Goal: Task Accomplishment & Management: Use online tool/utility

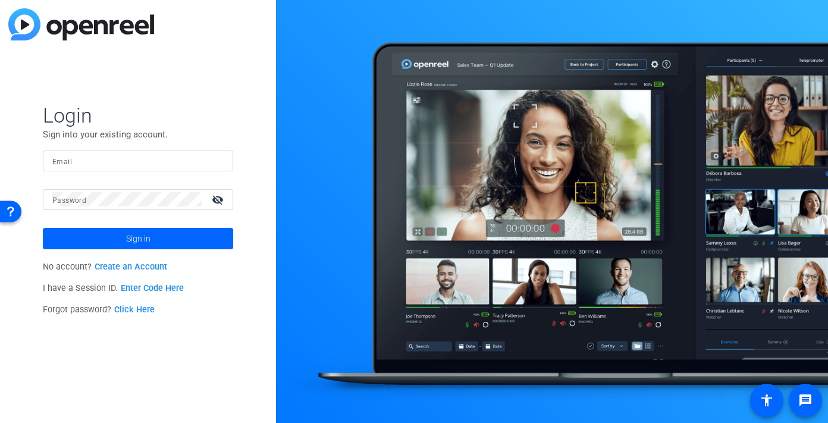
click at [203, 166] on input "Email" at bounding box center [137, 160] width 171 height 14
click at [221, 162] on div at bounding box center [216, 160] width 14 height 14
type input "smulligan@openreel.com"
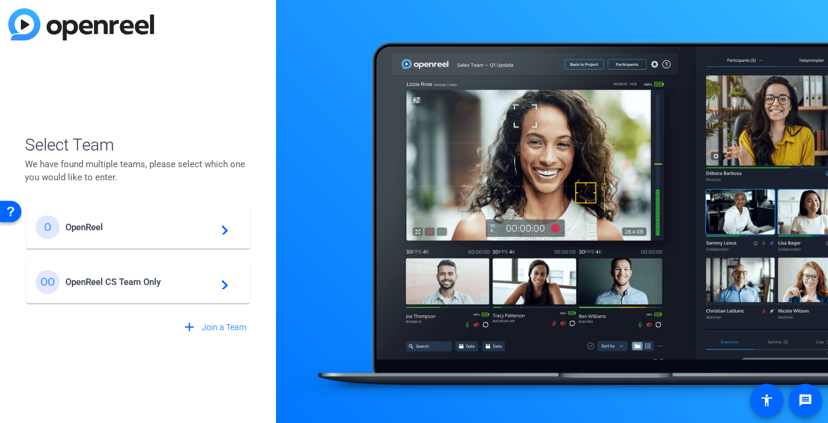
click at [122, 214] on mat-card-content "O OpenReel navigate_next" at bounding box center [138, 227] width 224 height 43
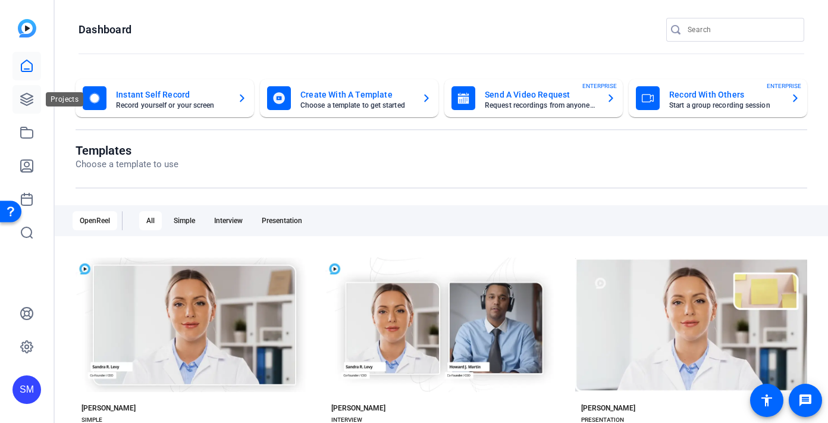
click at [32, 101] on icon at bounding box center [27, 99] width 14 height 14
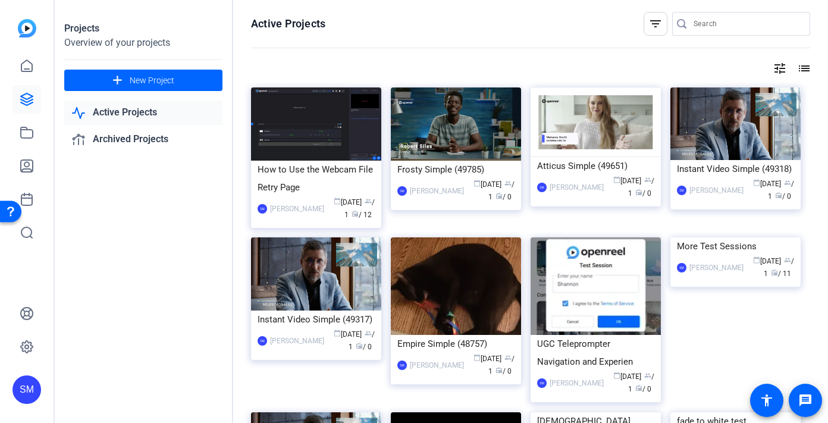
click at [683, 255] on div "More Test Sessions" at bounding box center [735, 246] width 117 height 18
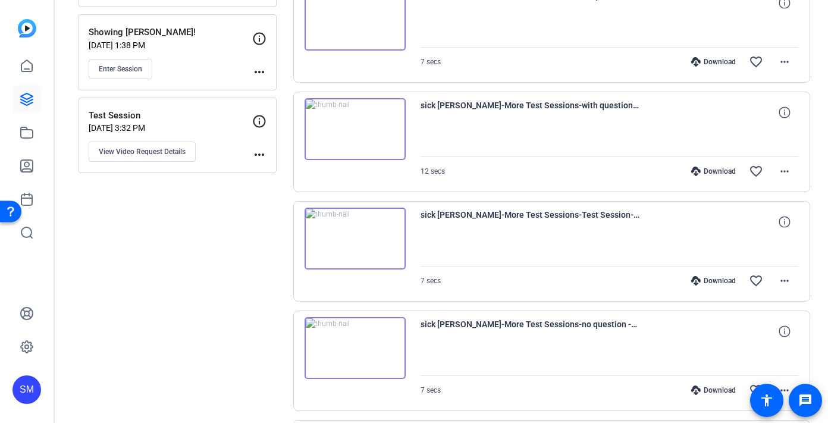
scroll to position [513, 0]
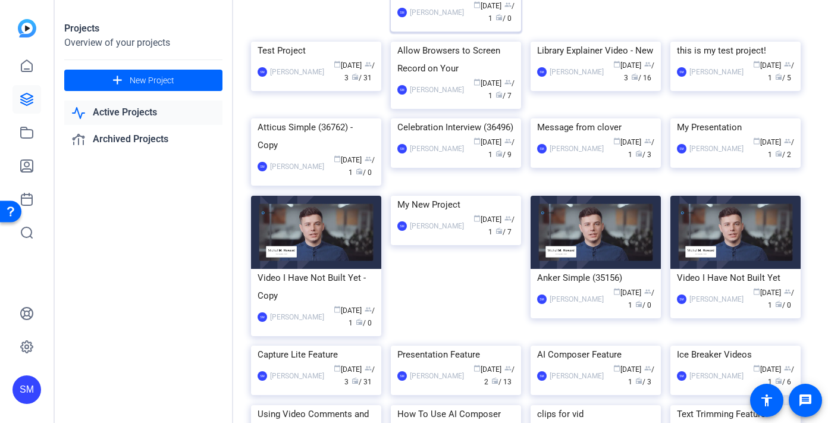
scroll to position [1000, 0]
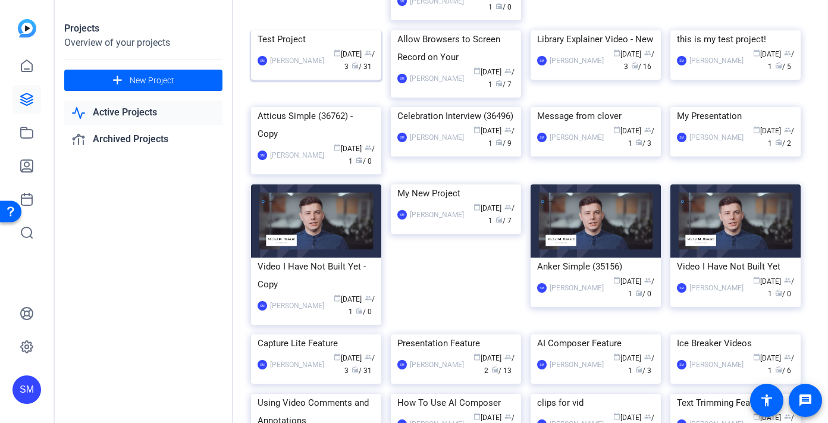
click at [306, 73] on div "SM Shannon Mulligan calendar_today Aug 01 group / 3 radio / 31" at bounding box center [315, 60] width 117 height 25
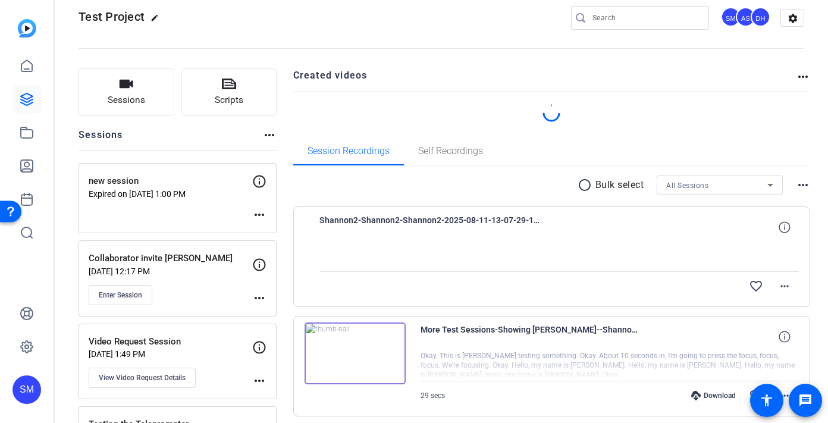
scroll to position [27, 0]
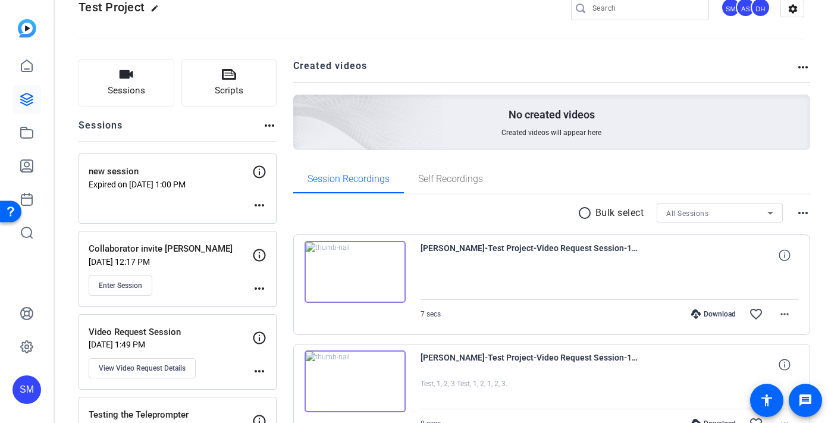
click at [262, 207] on mat-icon "more_horiz" at bounding box center [259, 205] width 14 height 14
click at [256, 169] on div at bounding box center [414, 211] width 828 height 423
click at [259, 172] on icon at bounding box center [259, 172] width 12 height 12
click at [259, 213] on div "new session Expired on Mar 04, 2025 @ 1:00 PM more_horiz" at bounding box center [177, 188] width 198 height 70
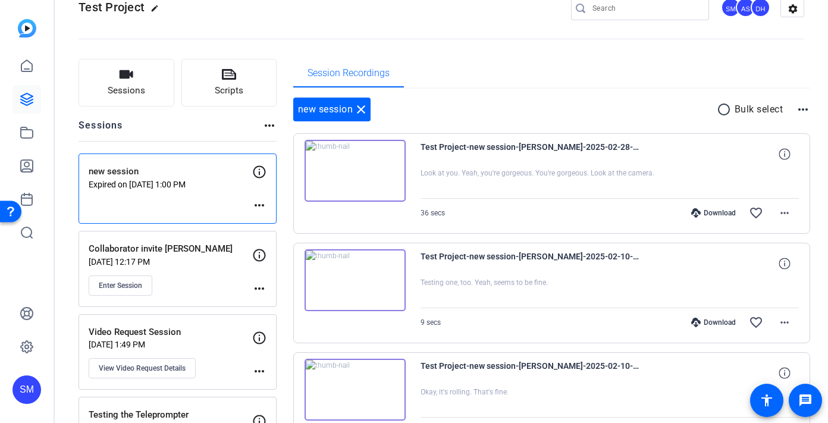
click at [261, 207] on mat-icon "more_horiz" at bounding box center [259, 205] width 14 height 14
click at [267, 216] on span "Edit Session" at bounding box center [289, 223] width 54 height 14
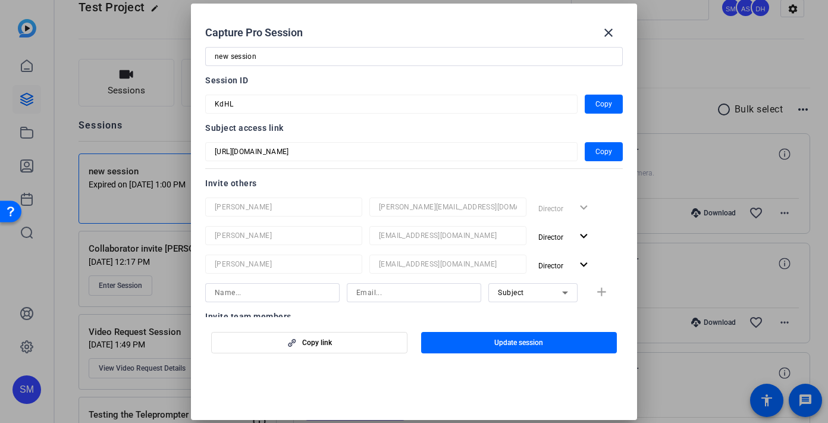
scroll to position [0, 0]
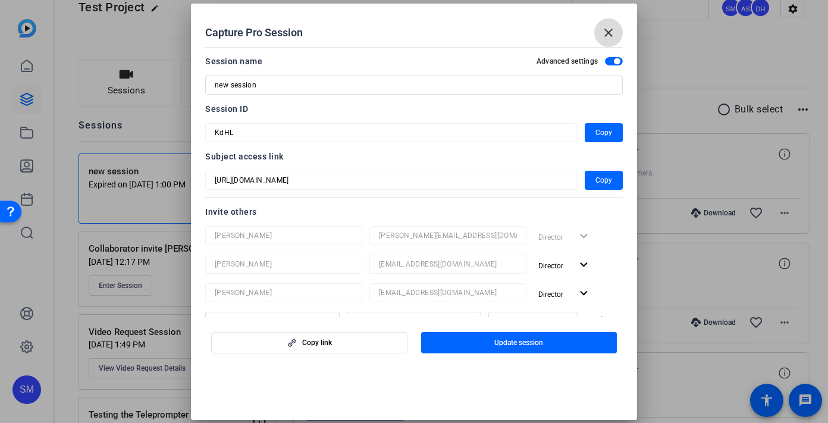
click at [612, 32] on mat-icon "close" at bounding box center [608, 33] width 14 height 14
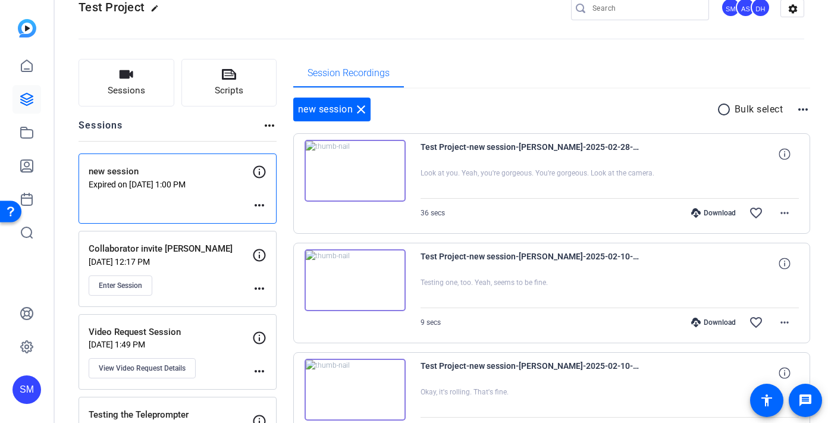
click at [346, 286] on img at bounding box center [354, 280] width 101 height 62
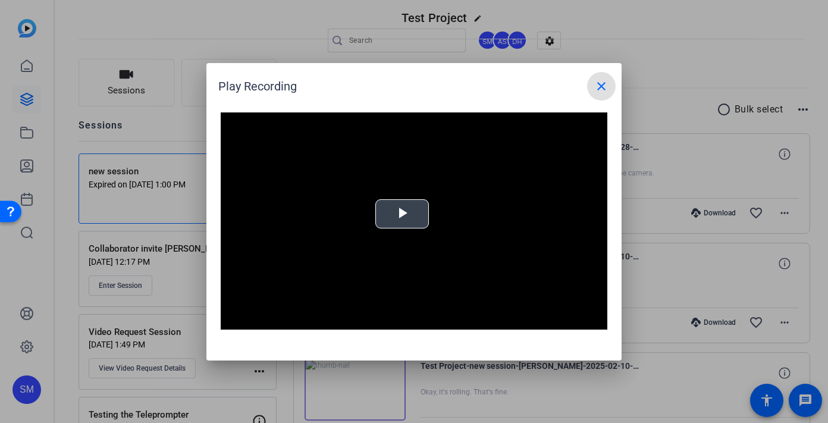
click at [402, 213] on span "Video Player" at bounding box center [402, 213] width 0 height 0
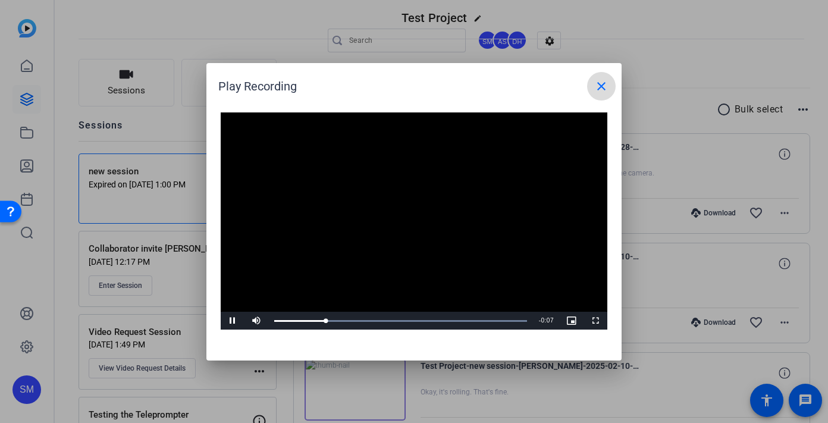
click at [607, 81] on mat-icon "close" at bounding box center [601, 86] width 14 height 14
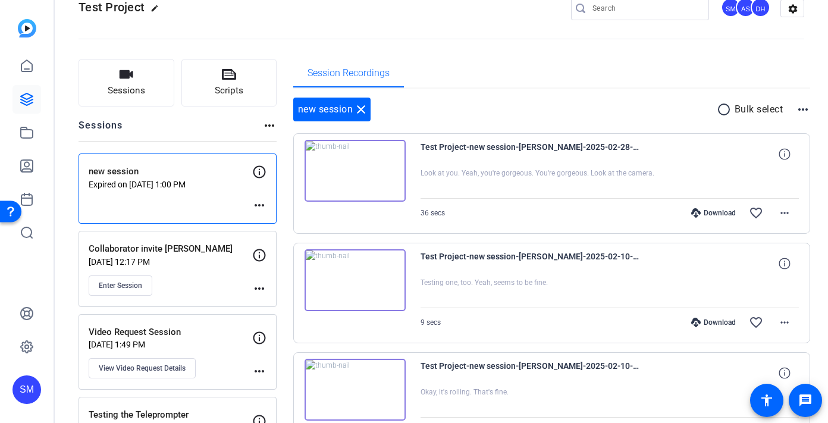
click at [16, 386] on div "SM" at bounding box center [26, 389] width 29 height 29
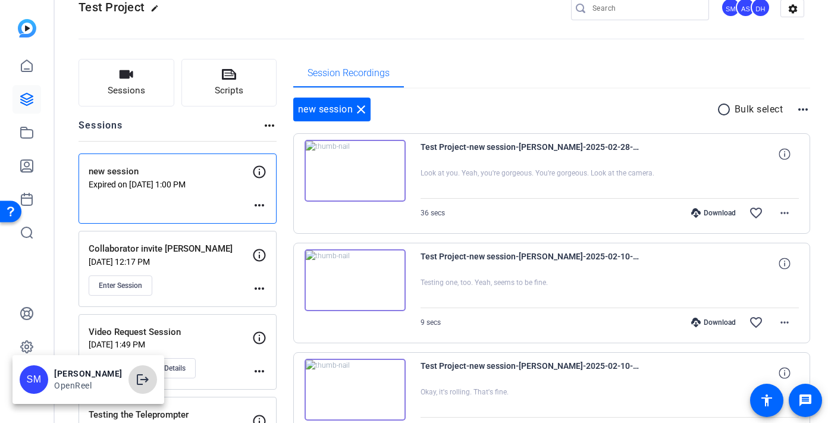
click at [156, 379] on span at bounding box center [142, 379] width 29 height 29
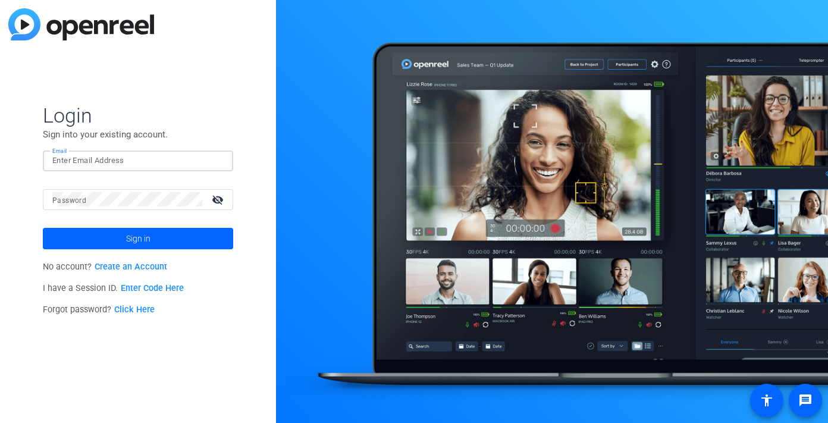
click at [181, 158] on input "Email" at bounding box center [137, 160] width 171 height 14
click at [211, 158] on img at bounding box center [213, 160] width 8 height 14
click at [215, 161] on img at bounding box center [213, 160] width 8 height 14
type input "[EMAIL_ADDRESS][DOMAIN_NAME]"
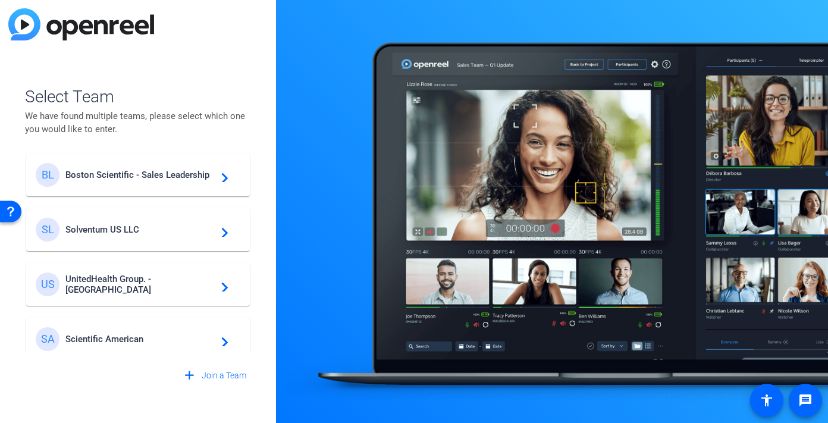
scroll to position [282, 0]
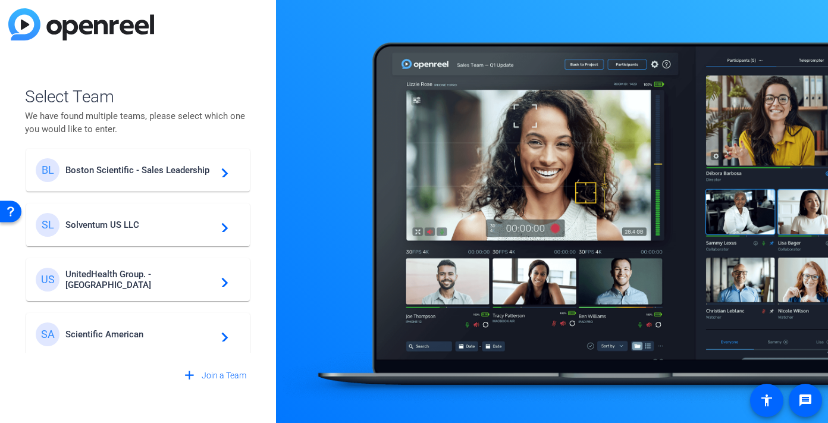
click at [165, 213] on div "SL Solventum US LLC navigate_next" at bounding box center [138, 225] width 205 height 24
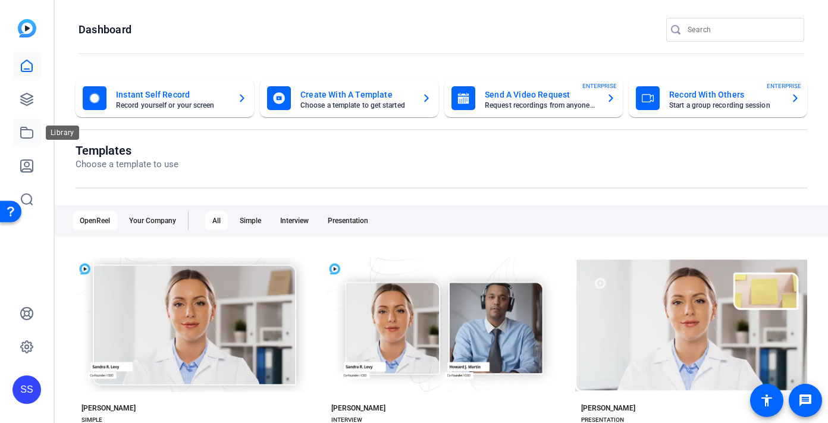
click at [26, 133] on icon at bounding box center [27, 132] width 14 height 14
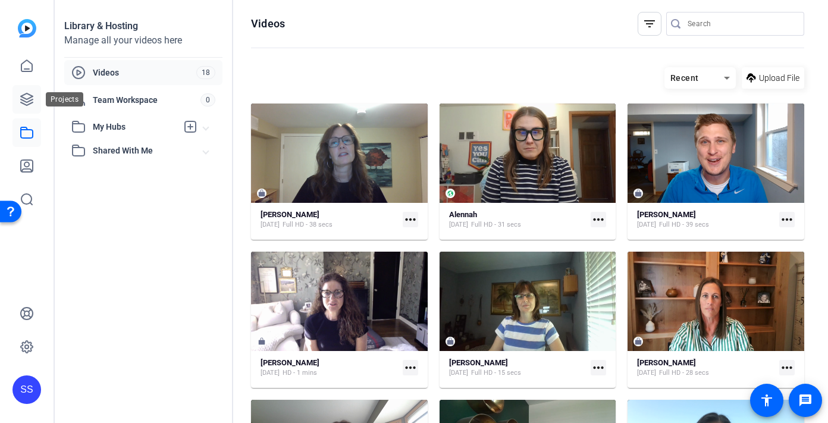
click at [22, 98] on icon at bounding box center [27, 99] width 12 height 12
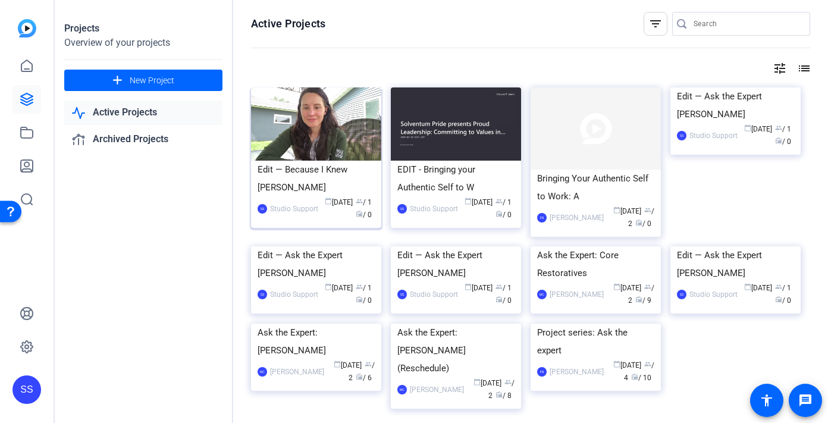
click at [305, 174] on div "Edit — Because I Knew [PERSON_NAME]" at bounding box center [315, 179] width 117 height 36
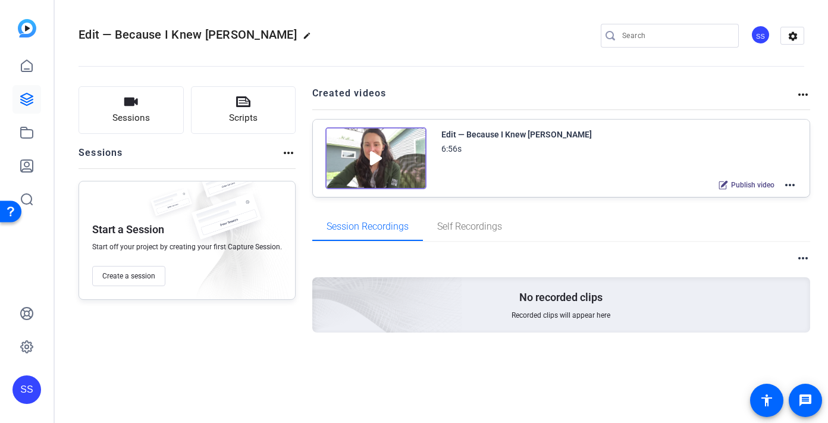
click at [794, 187] on mat-icon "more_horiz" at bounding box center [790, 185] width 14 height 14
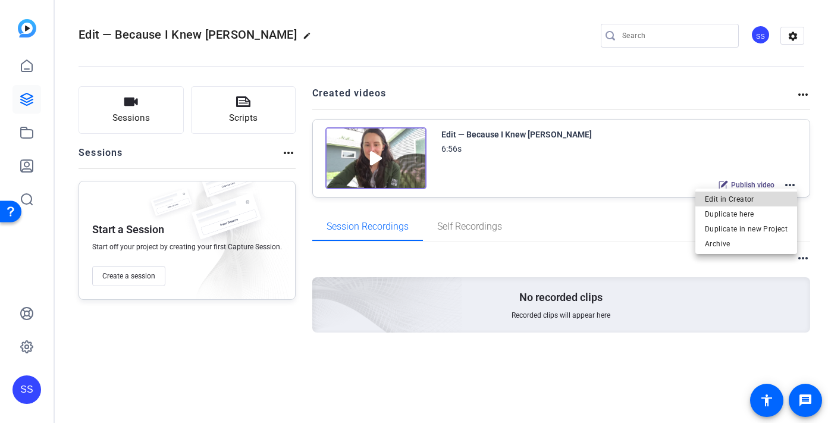
click at [780, 196] on span "Edit in Creator" at bounding box center [746, 199] width 83 height 14
